Goal: Information Seeking & Learning: Learn about a topic

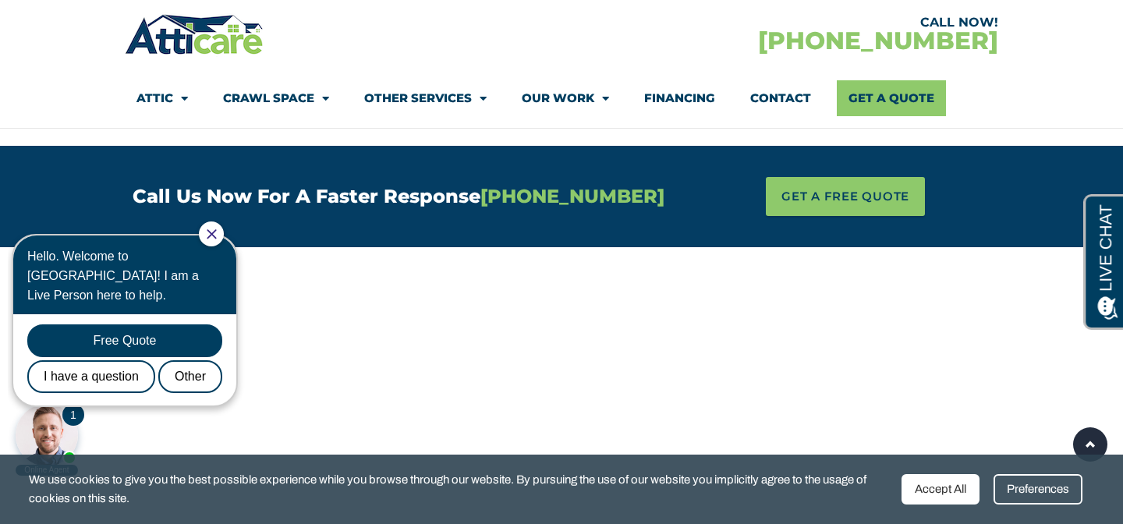
scroll to position [1116, 0]
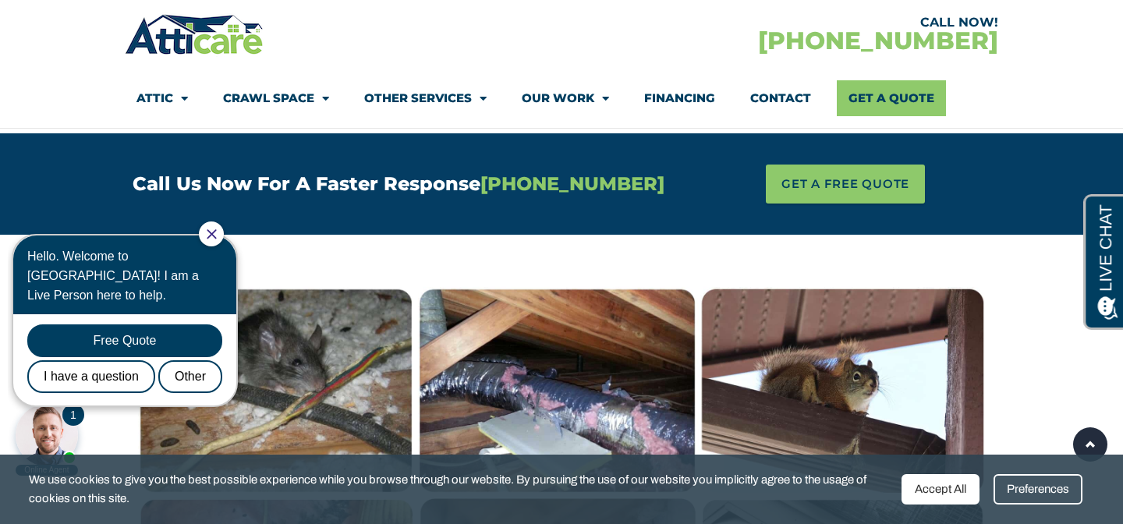
click at [216, 232] on icon "Close Chat" at bounding box center [211, 233] width 9 height 9
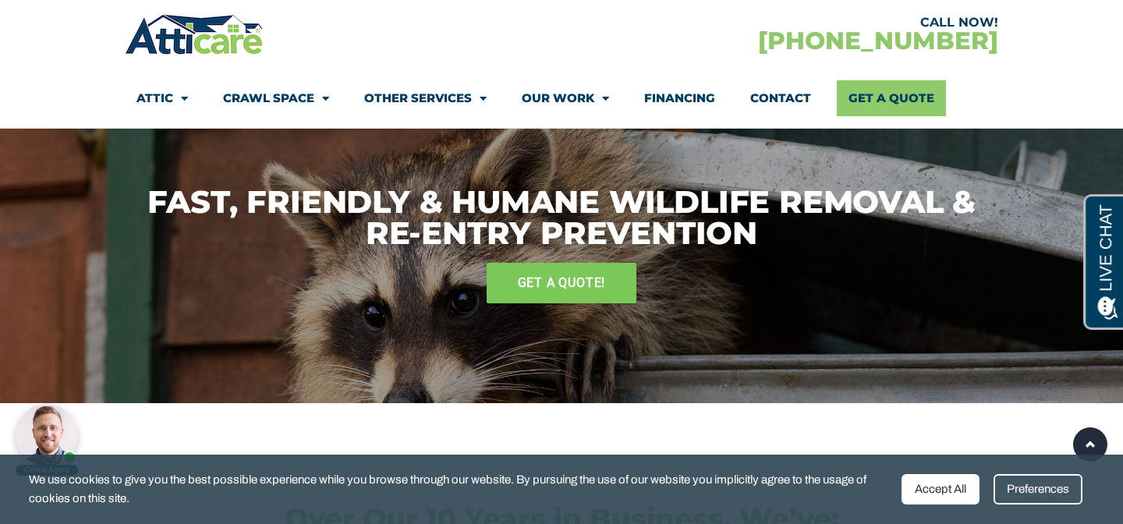
scroll to position [2784, 0]
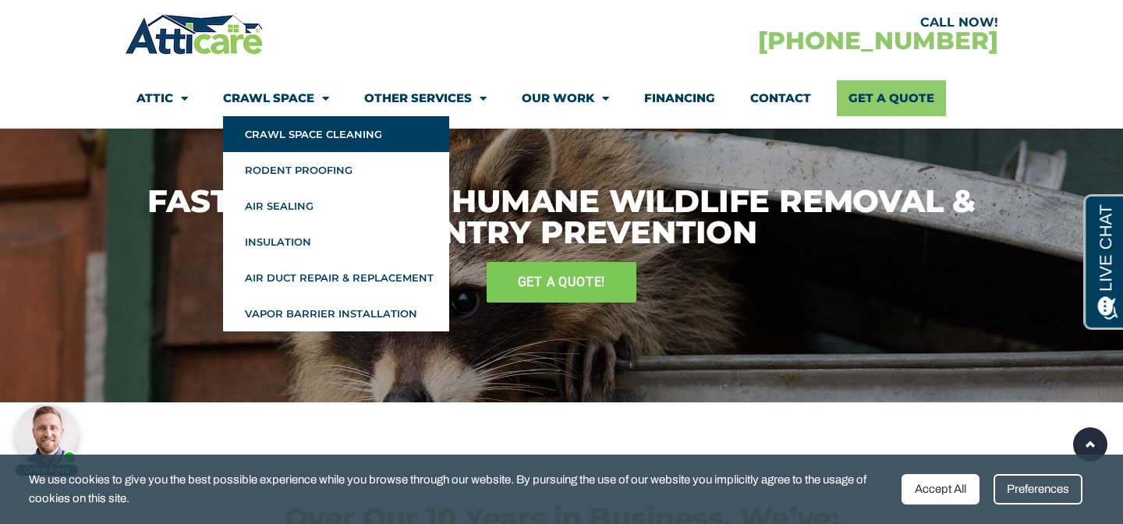
click at [278, 133] on link "Crawl Space Cleaning" at bounding box center [336, 134] width 226 height 36
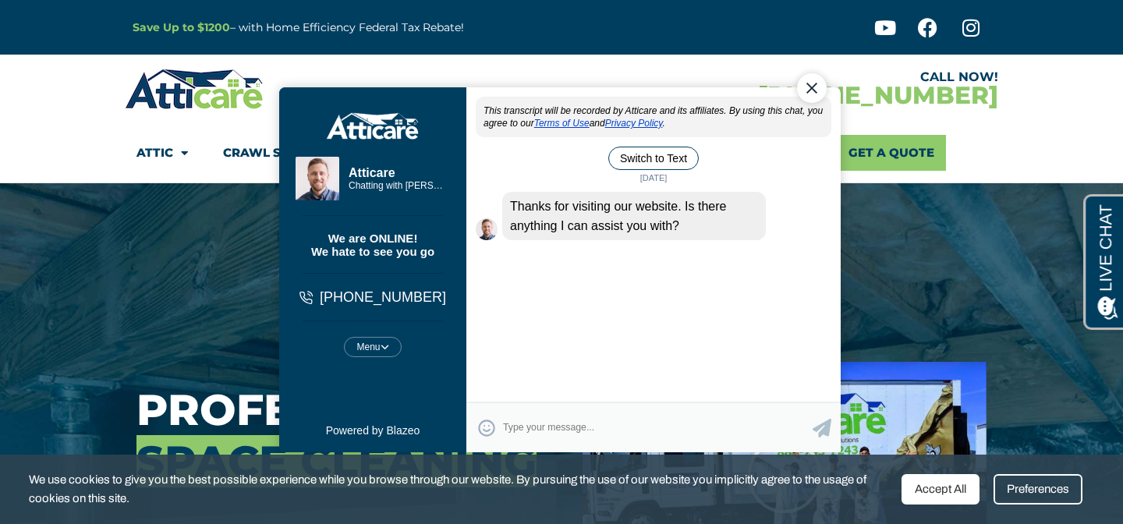
click at [822, 89] on div "Close Chat" at bounding box center [812, 88] width 30 height 30
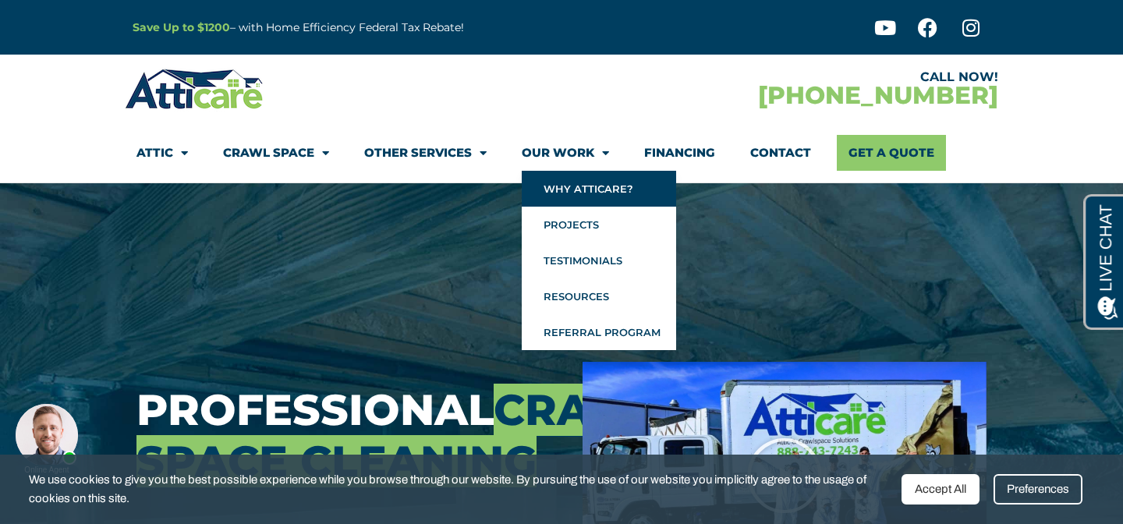
click at [583, 196] on link "Why Atticare?" at bounding box center [599, 189] width 154 height 36
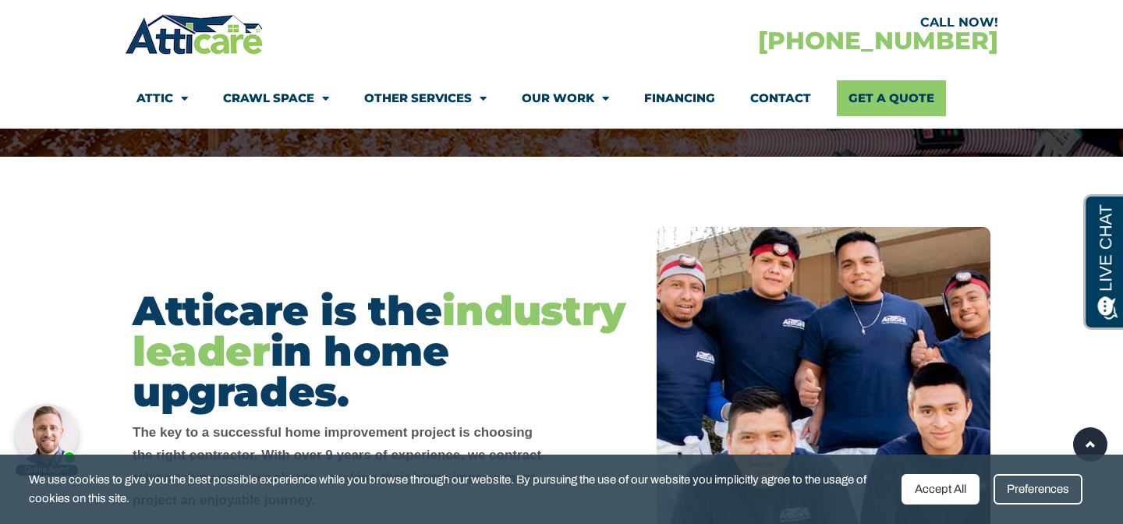
scroll to position [235, 0]
